Goal: Navigation & Orientation: Go to known website

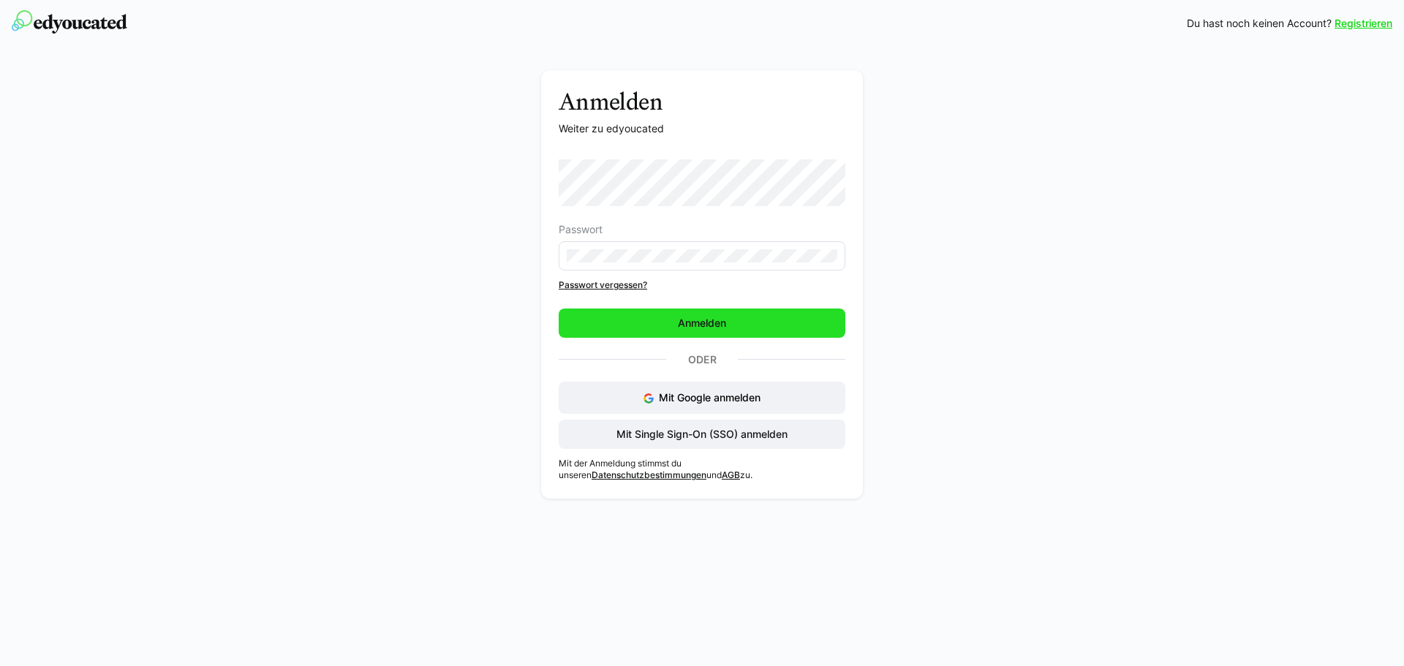
click at [679, 315] on span "Anmelden" at bounding box center [702, 323] width 287 height 29
